Goal: Task Accomplishment & Management: Use online tool/utility

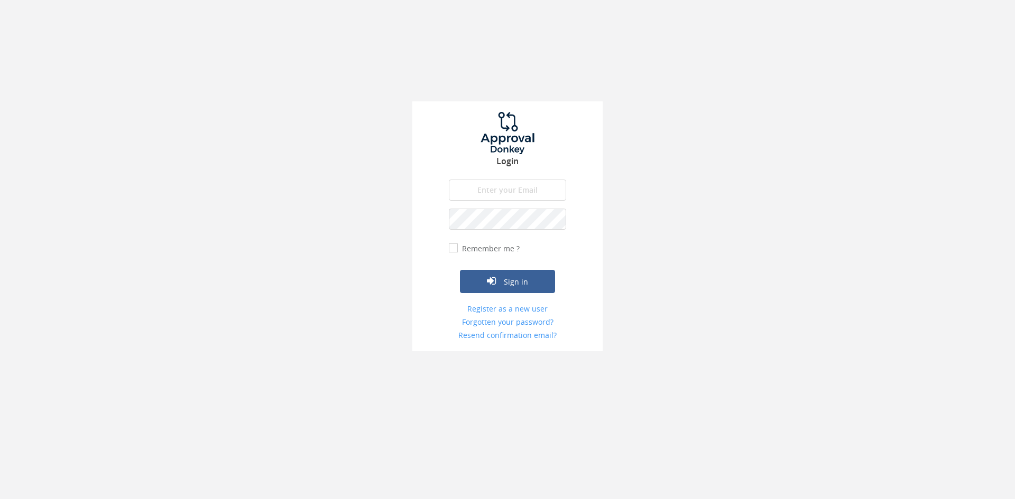
click at [487, 179] on div "Login The email is required. Invalid email address. The password is required. T…" at bounding box center [507, 226] width 190 height 250
click at [489, 189] on input "email" at bounding box center [507, 190] width 117 height 21
type input "[EMAIL_ADDRESS][DOMAIN_NAME]"
click at [492, 233] on form "[EMAIL_ADDRESS][DOMAIN_NAME] The email is required. Invalid email address. The …" at bounding box center [507, 260] width 117 height 161
click at [460, 270] on button "Sign in" at bounding box center [507, 281] width 95 height 23
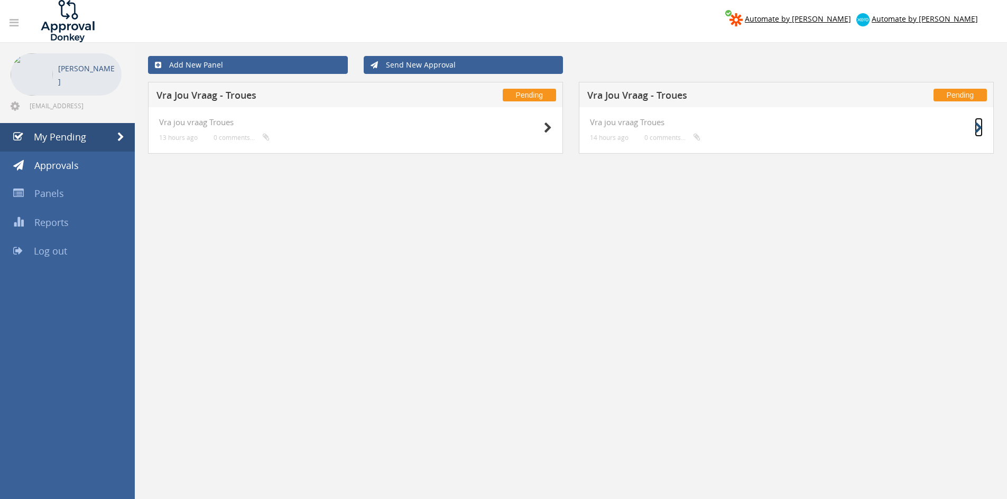
click at [977, 126] on icon at bounding box center [978, 128] width 8 height 11
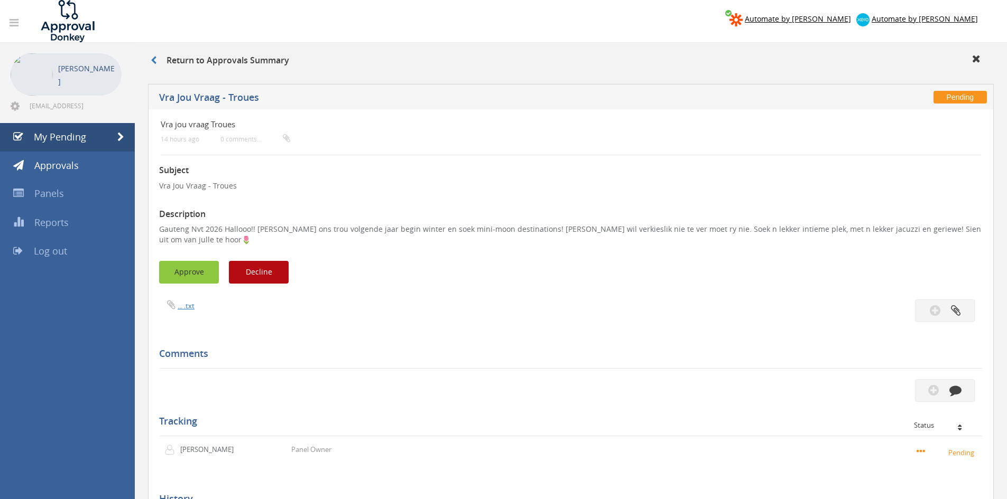
click at [196, 261] on button "Approve" at bounding box center [189, 272] width 60 height 23
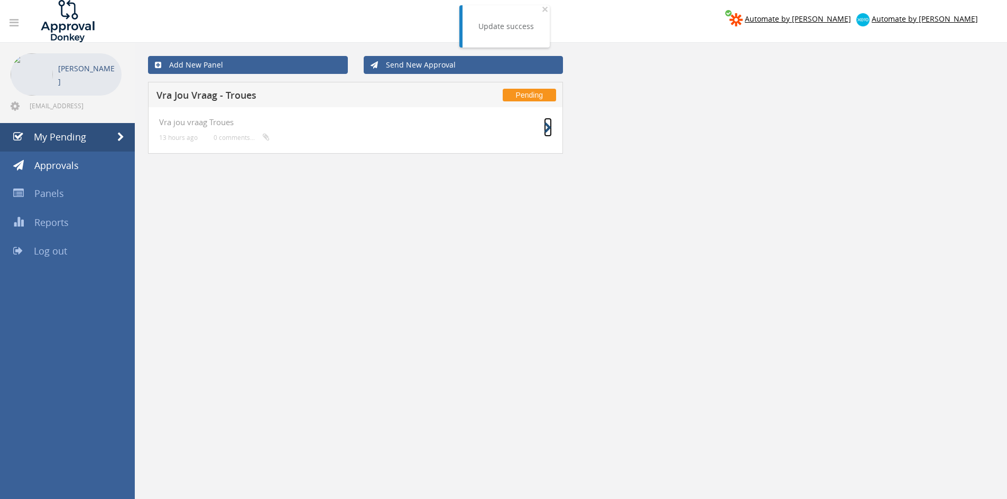
click at [544, 127] on icon at bounding box center [548, 128] width 8 height 11
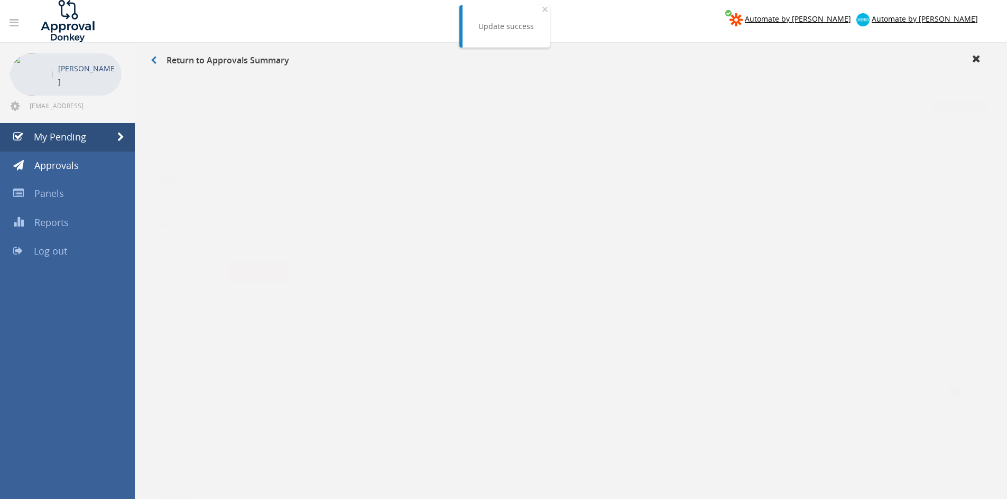
click at [190, 271] on button "Approve" at bounding box center [189, 261] width 60 height 23
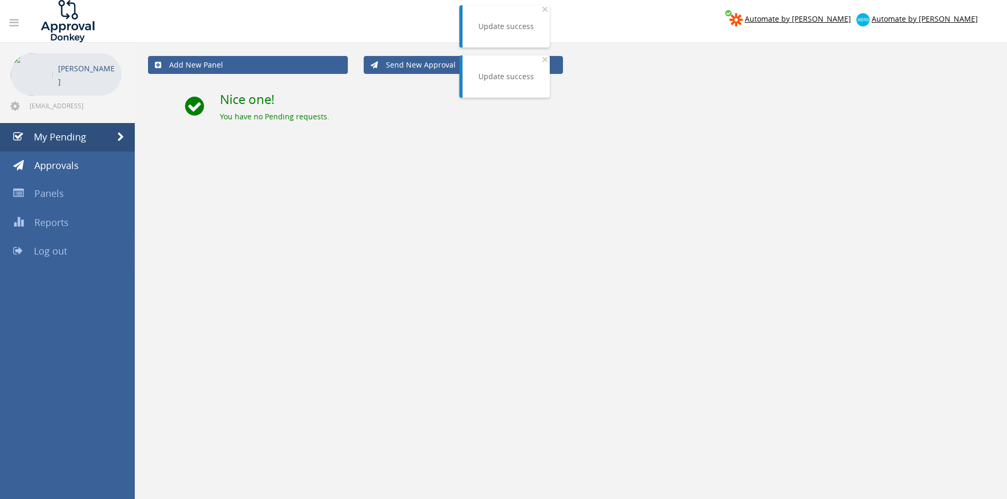
click at [63, 247] on span "Log out" at bounding box center [50, 251] width 33 height 13
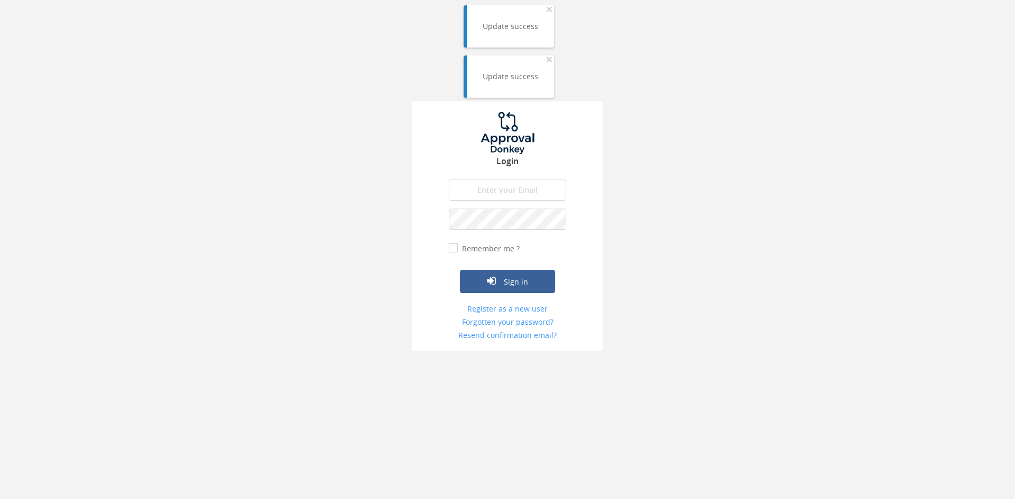
click at [505, 190] on input "email" at bounding box center [507, 190] width 117 height 21
type input "[EMAIL_ADDRESS][DOMAIN_NAME]"
click at [460, 270] on button "Sign in" at bounding box center [507, 281] width 95 height 23
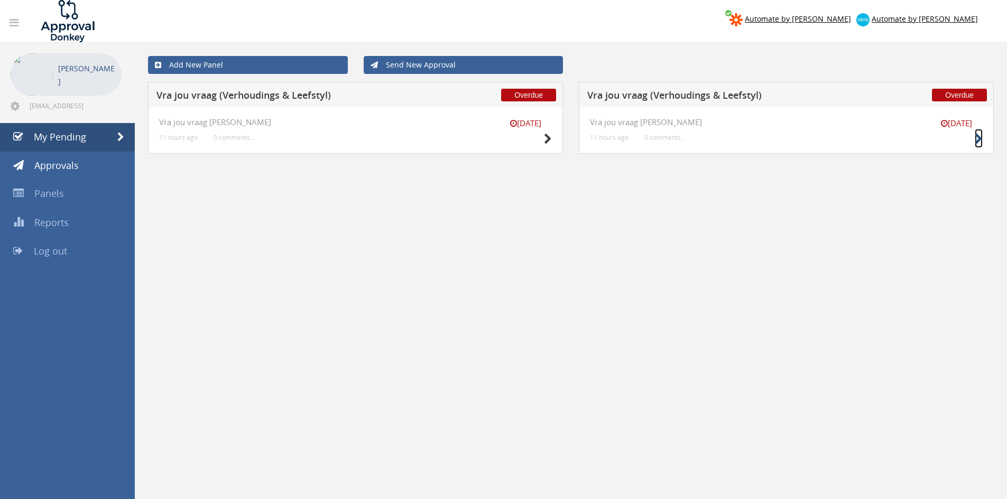
click at [979, 139] on icon at bounding box center [978, 139] width 8 height 11
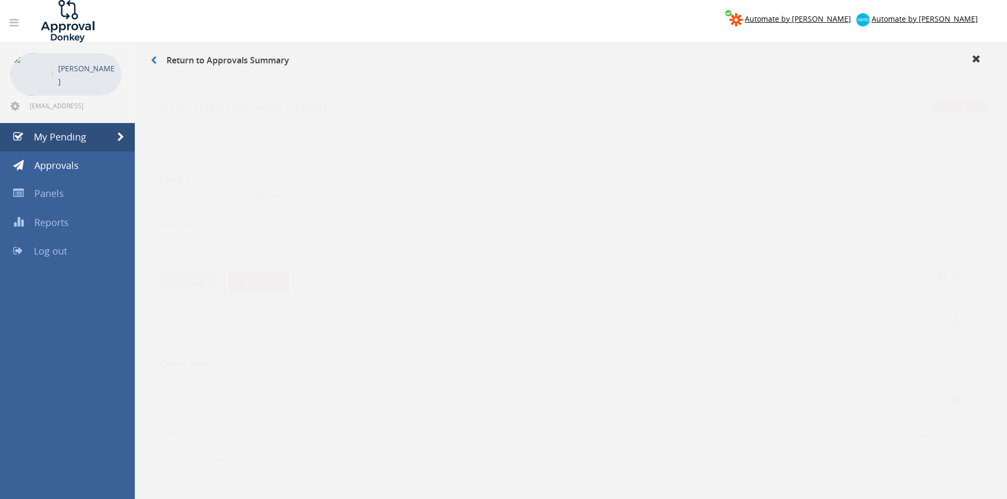
click at [174, 268] on button "Approve" at bounding box center [189, 272] width 60 height 23
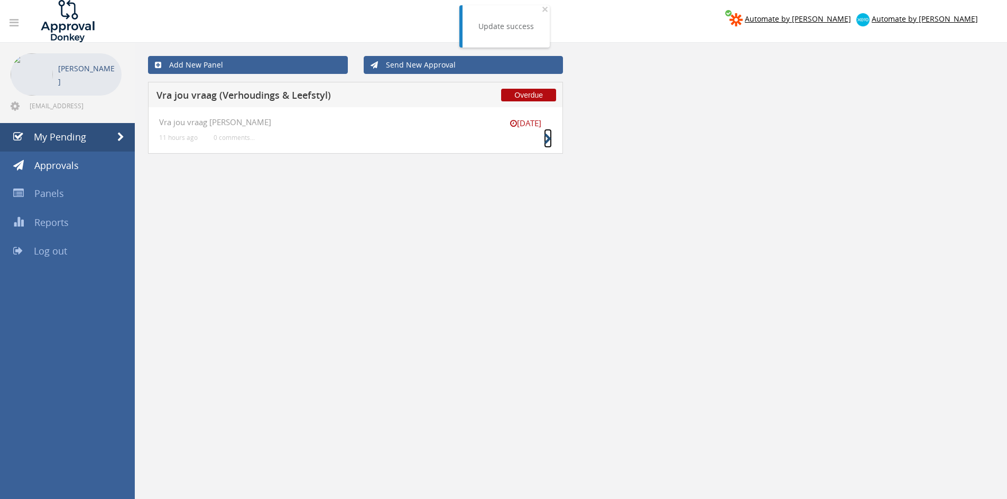
click at [545, 142] on icon at bounding box center [548, 139] width 8 height 11
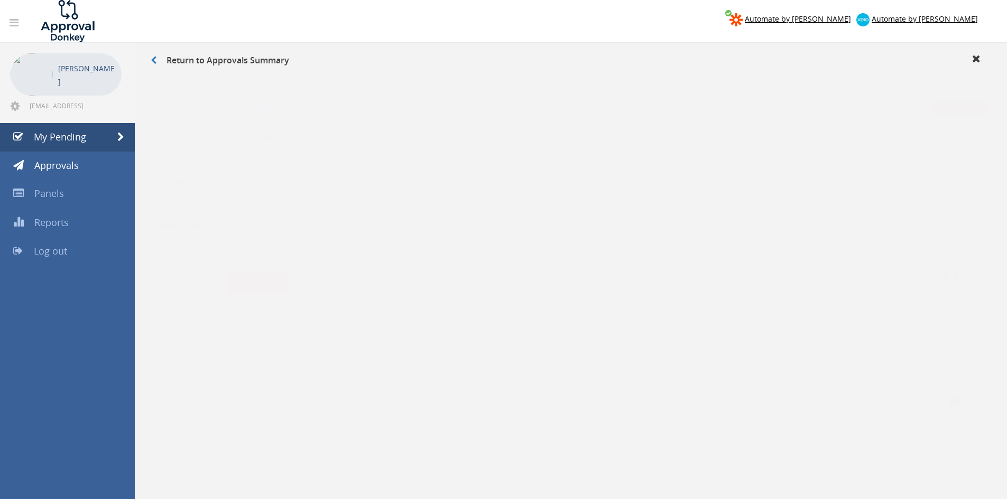
click at [201, 276] on button "Approve" at bounding box center [189, 272] width 60 height 23
